Goal: Information Seeking & Learning: Check status

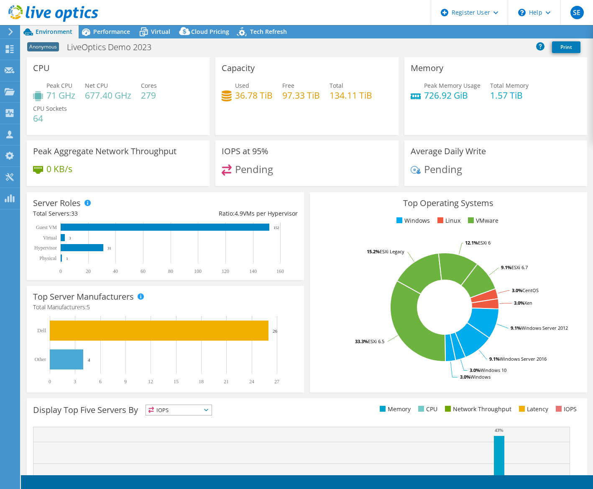
select select "USEast"
select select "GBP"
click at [104, 32] on span "Performance" at bounding box center [111, 32] width 37 height 8
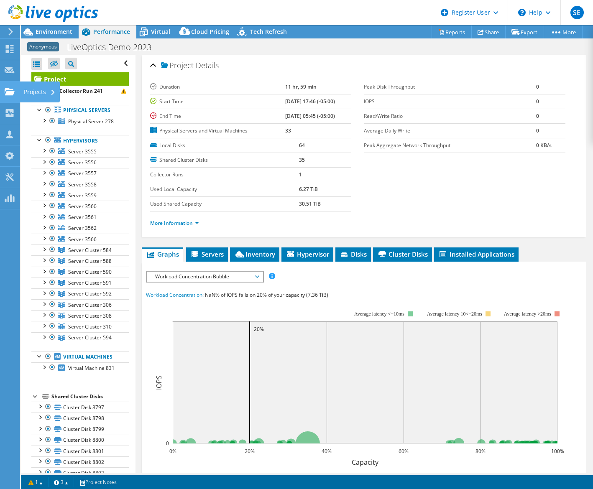
click at [8, 95] on use at bounding box center [10, 91] width 10 height 7
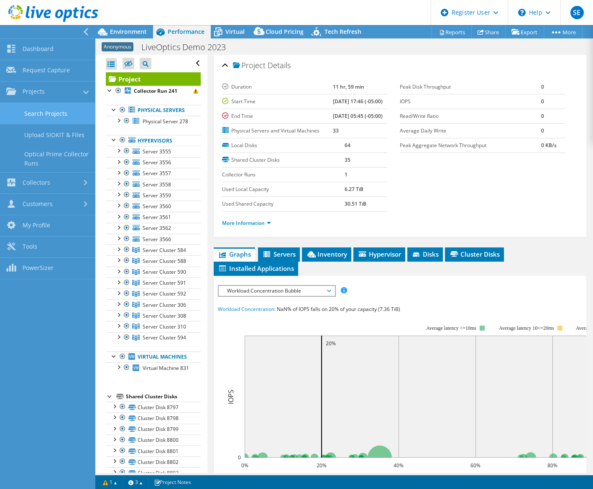
click at [32, 117] on link "Search Projects" at bounding box center [47, 113] width 95 height 21
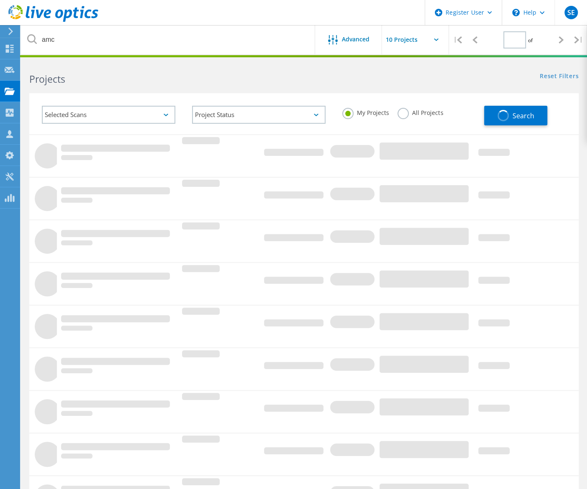
type input "1"
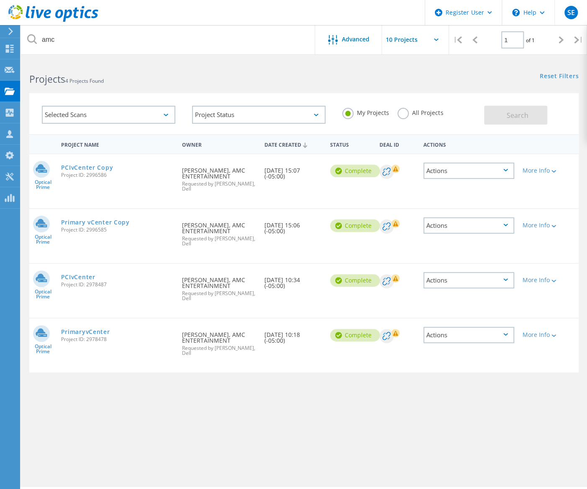
click at [91, 8] on icon at bounding box center [53, 13] width 90 height 17
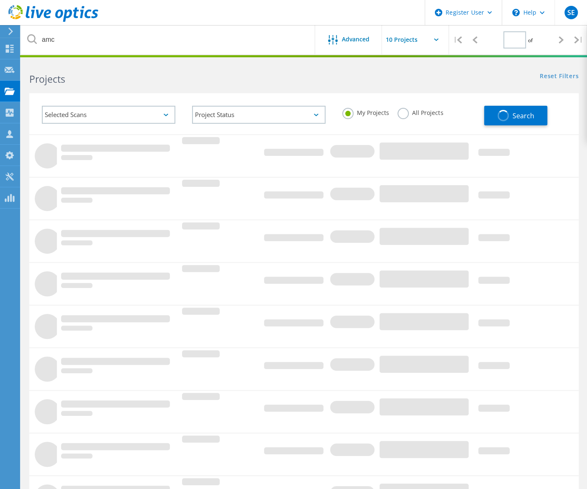
type input "1"
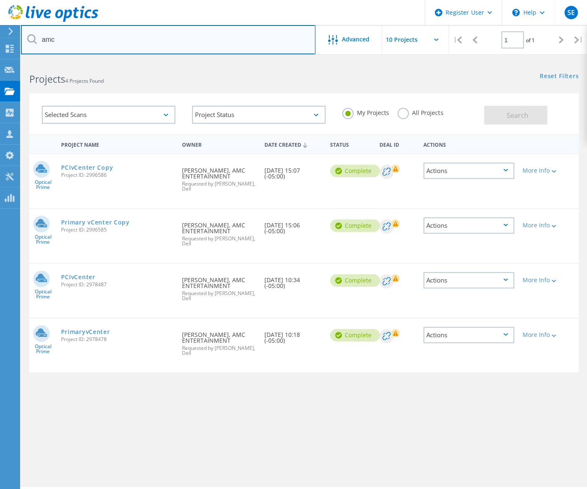
click at [79, 40] on input "amc" at bounding box center [168, 39] width 295 height 29
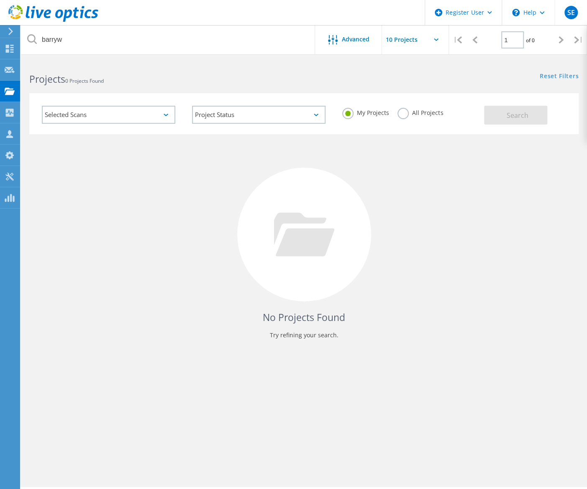
click at [404, 116] on label "All Projects" at bounding box center [420, 112] width 46 height 8
click at [0, 0] on input "All Projects" at bounding box center [0, 0] width 0 height 0
click at [529, 114] on button "Search" at bounding box center [515, 115] width 63 height 19
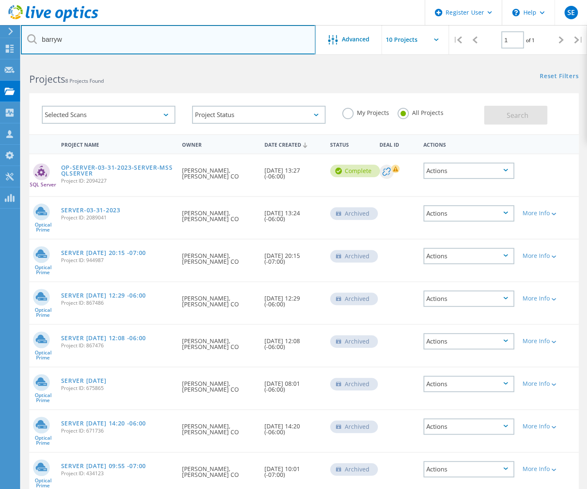
click at [91, 36] on input "barryw" at bounding box center [168, 39] width 295 height 29
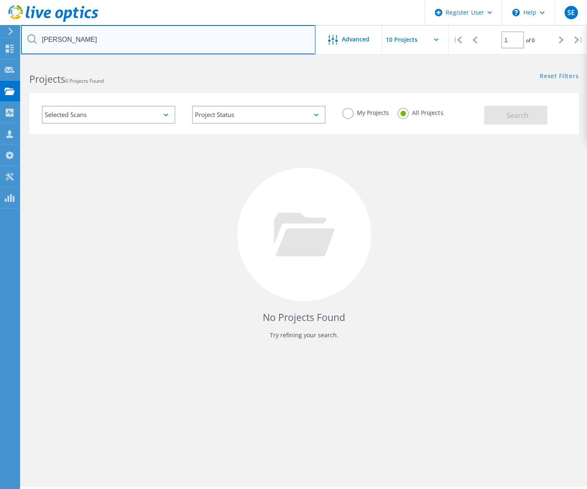
drag, startPoint x: 106, startPoint y: 40, endPoint x: 47, endPoint y: 42, distance: 59.0
click at [47, 42] on input "barry waymiller" at bounding box center [168, 39] width 295 height 29
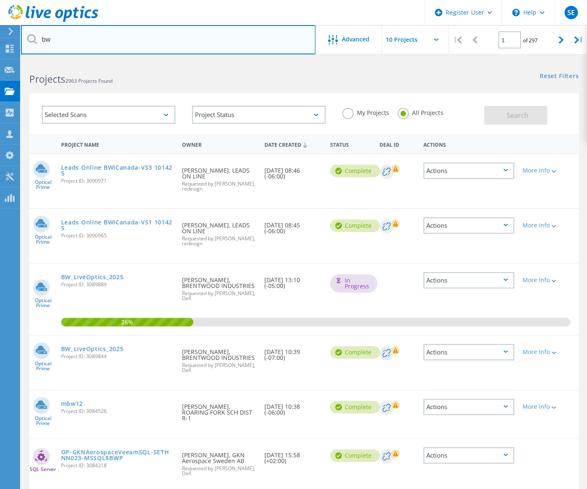
type input "b"
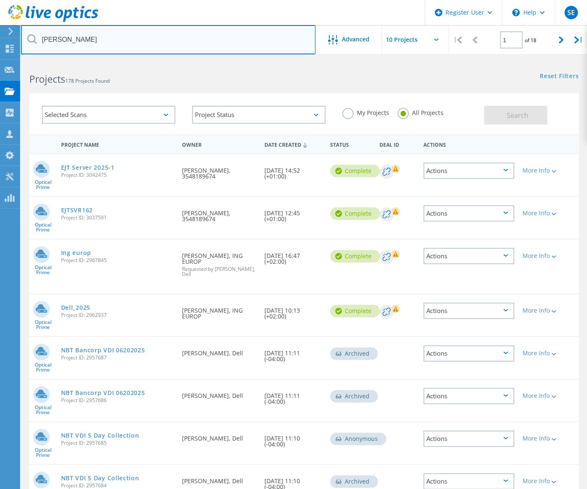
click at [95, 37] on input "lambert" at bounding box center [168, 39] width 295 height 29
click at [62, 44] on input "lambert" at bounding box center [168, 39] width 295 height 29
paste input "dvlam@flystl.com>"
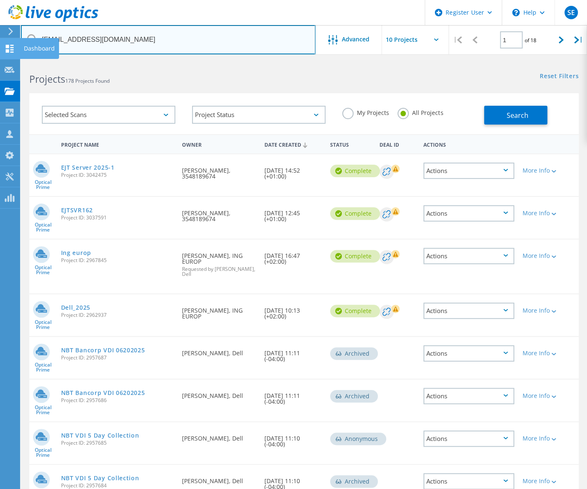
drag, startPoint x: 65, startPoint y: 42, endPoint x: 13, endPoint y: 39, distance: 52.4
click at [13, 61] on div "Register User \n Help Explore Helpful Articles Contact Support SE Dell User Sim…" at bounding box center [293, 358] width 587 height 595
type input "flystl.com"
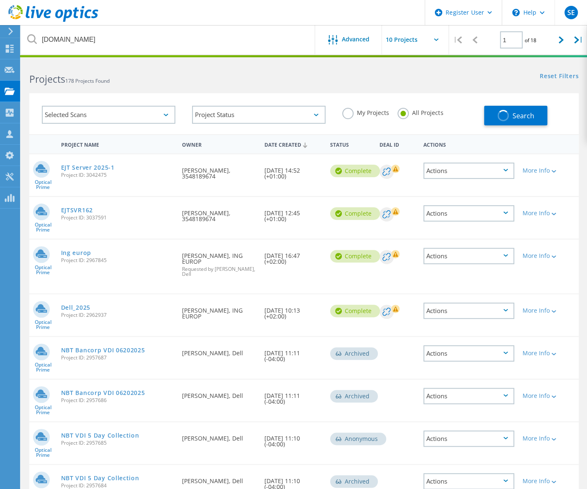
click at [219, 71] on div "Projects 178 Projects Found" at bounding box center [162, 72] width 283 height 22
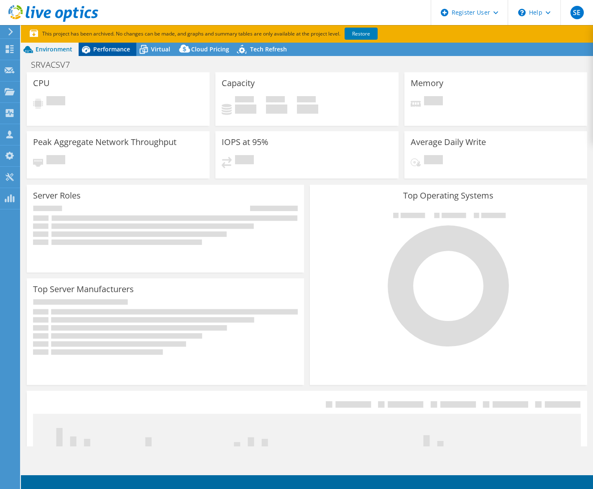
click at [99, 53] on div "Performance" at bounding box center [108, 49] width 58 height 13
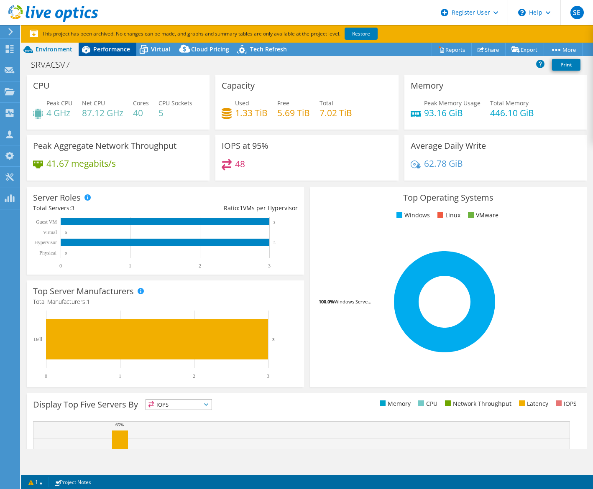
click at [112, 49] on span "Performance" at bounding box center [111, 49] width 37 height 8
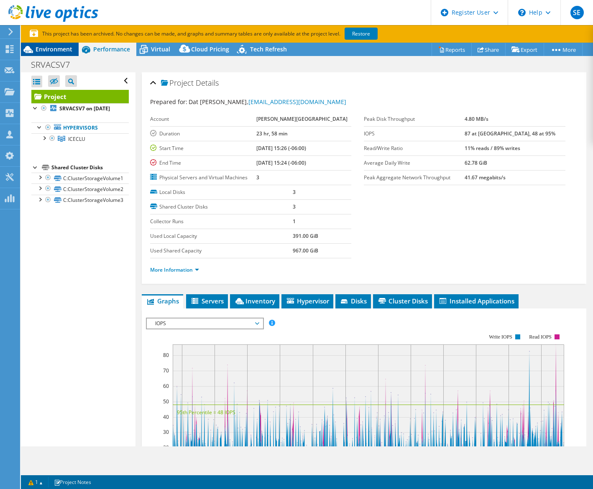
click at [51, 51] on span "Environment" at bounding box center [54, 49] width 37 height 8
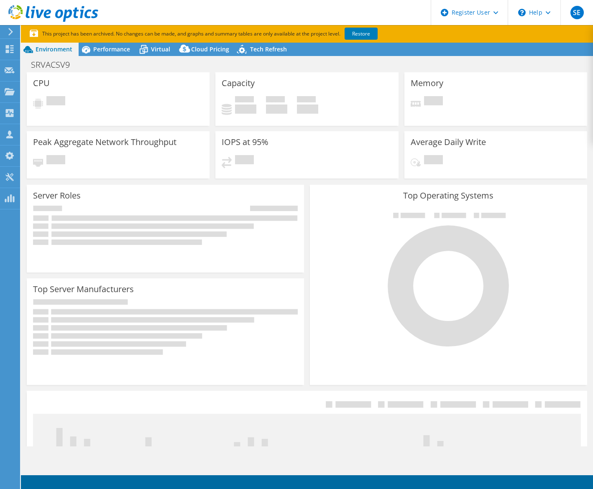
select select "USD"
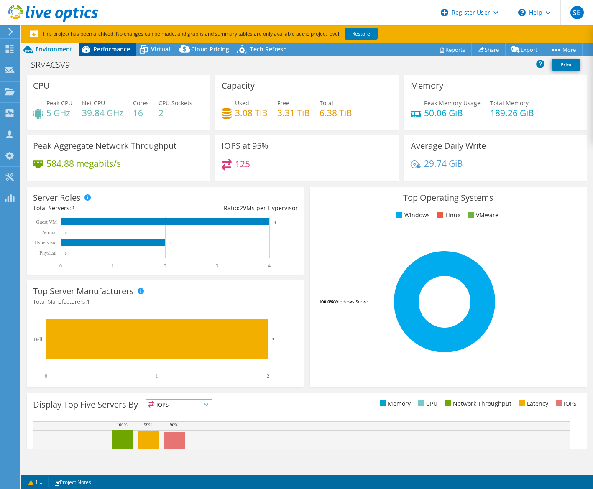
click at [103, 52] on div "Performance" at bounding box center [108, 49] width 58 height 13
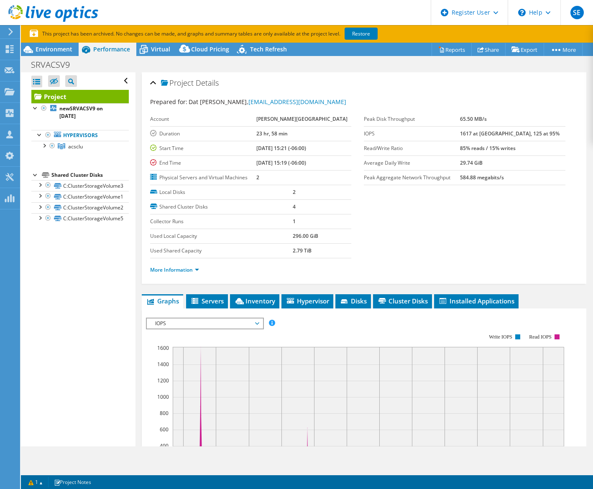
click at [39, 299] on div "Open All Close All Hide Excluded Nodes Project Tree Filter" at bounding box center [78, 259] width 114 height 374
click at [48, 47] on span "Environment" at bounding box center [54, 49] width 37 height 8
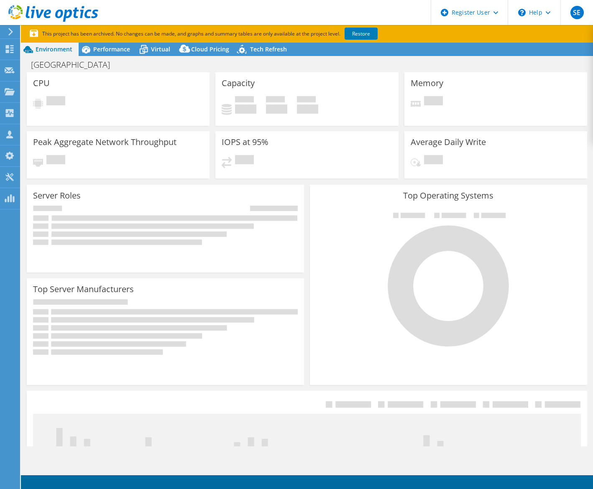
select select "USD"
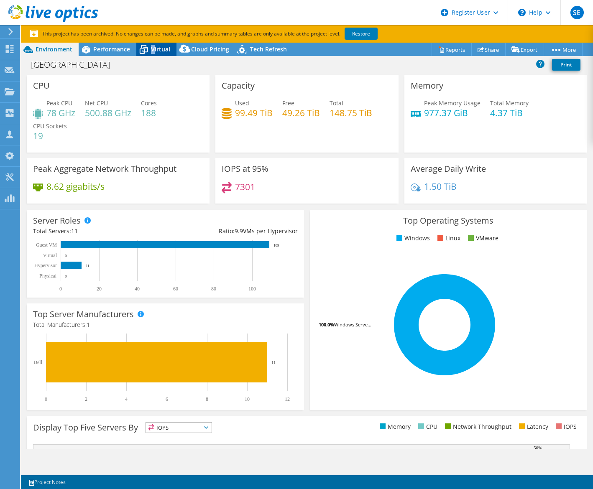
click at [153, 52] on span "Virtual" at bounding box center [160, 49] width 19 height 8
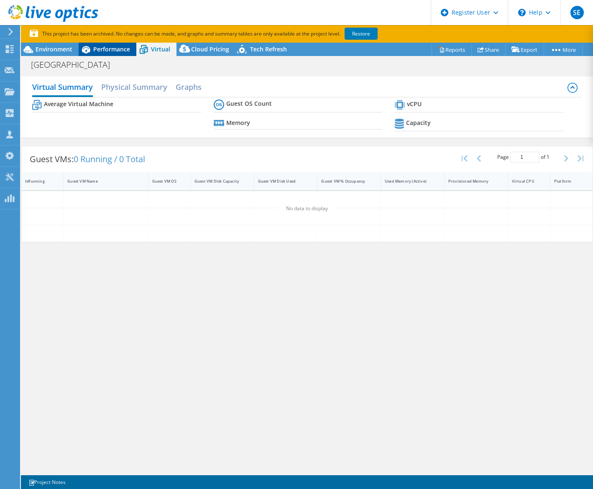
drag, startPoint x: 153, startPoint y: 51, endPoint x: 130, endPoint y: 51, distance: 23.0
click at [130, 51] on div "Performance" at bounding box center [108, 49] width 58 height 13
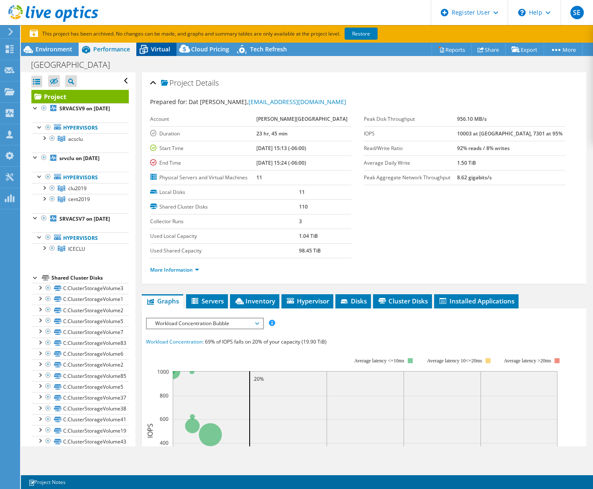
click at [159, 55] on div "Virtual" at bounding box center [156, 49] width 40 height 13
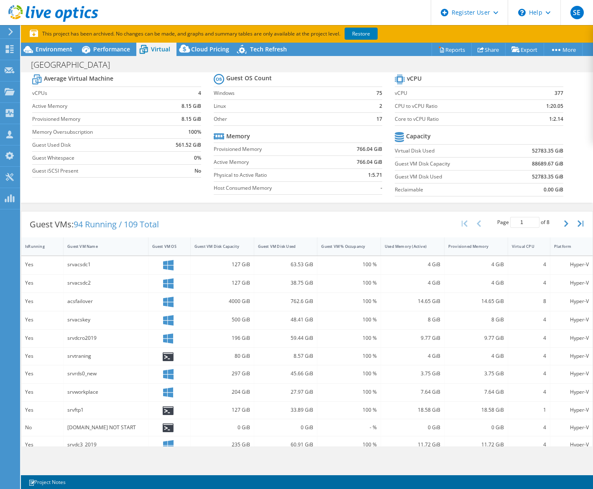
scroll to position [42, 0]
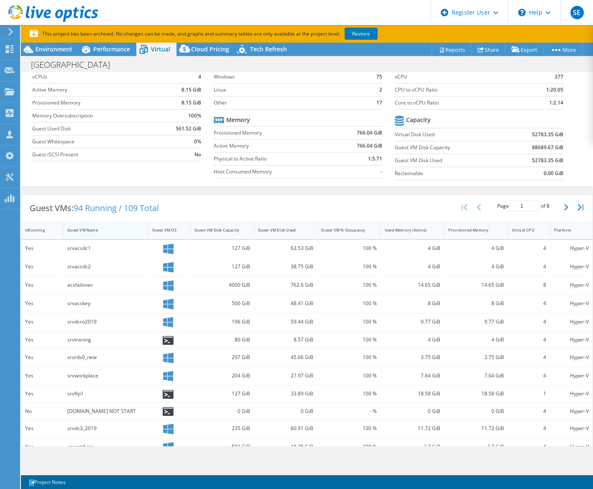
click at [88, 237] on div "Guest VM Name" at bounding box center [106, 230] width 85 height 18
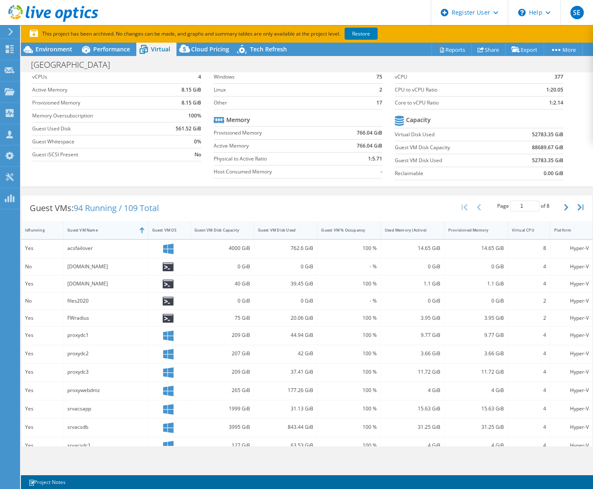
click at [90, 233] on div "Guest VM Name" at bounding box center [101, 230] width 74 height 13
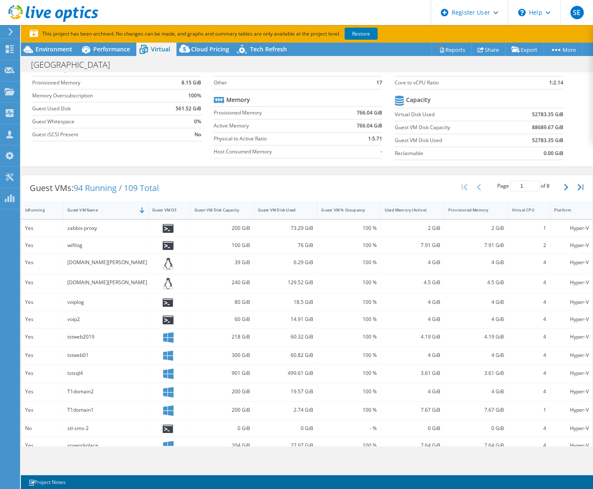
scroll to position [0, 0]
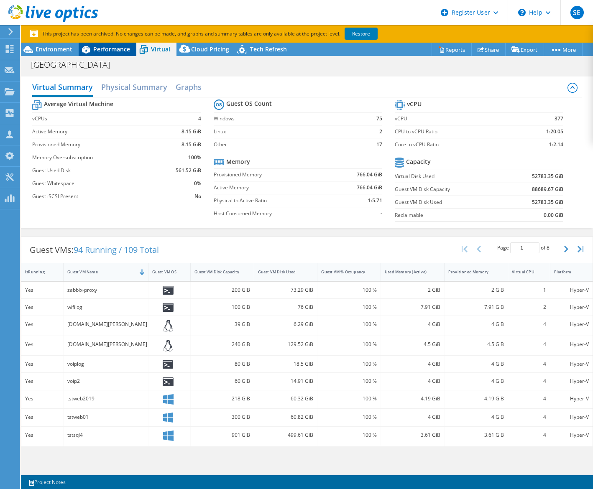
click at [110, 48] on span "Performance" at bounding box center [111, 49] width 37 height 8
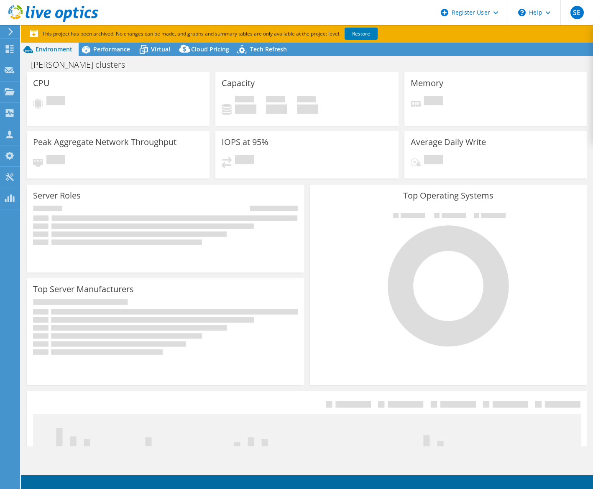
select select "USD"
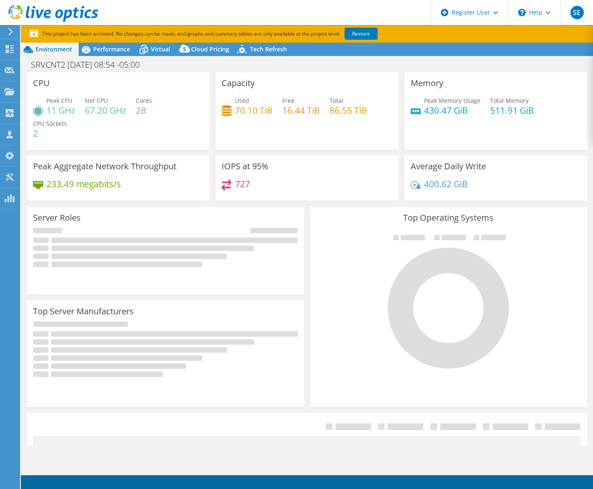
select select "USD"
